Goal: Navigation & Orientation: Find specific page/section

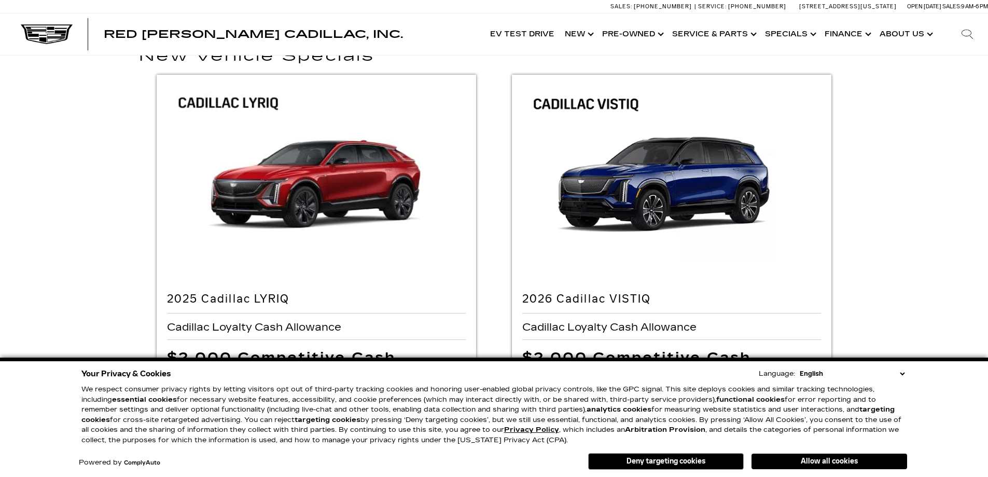
scroll to position [52, 0]
click at [695, 458] on button "Deny targeting cookies" at bounding box center [666, 461] width 156 height 17
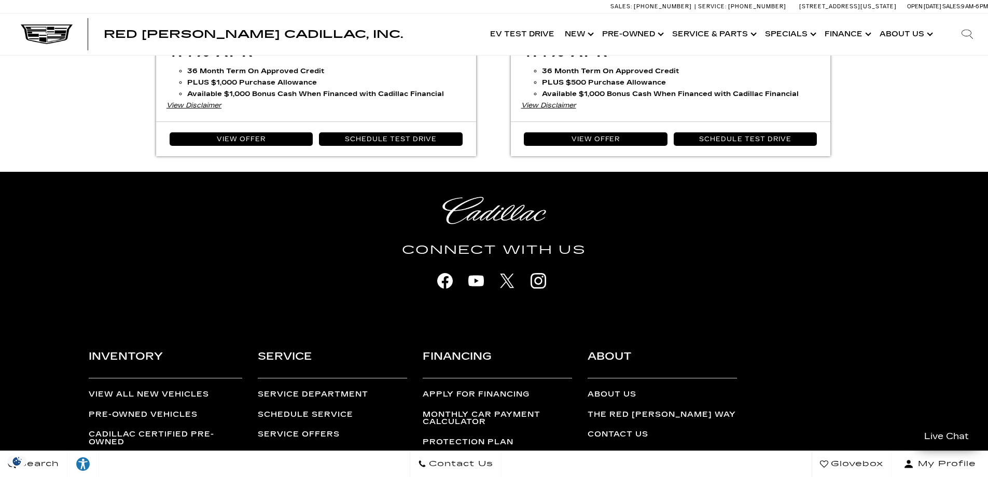
scroll to position [2090, 0]
